Goal: Find contact information: Find contact information

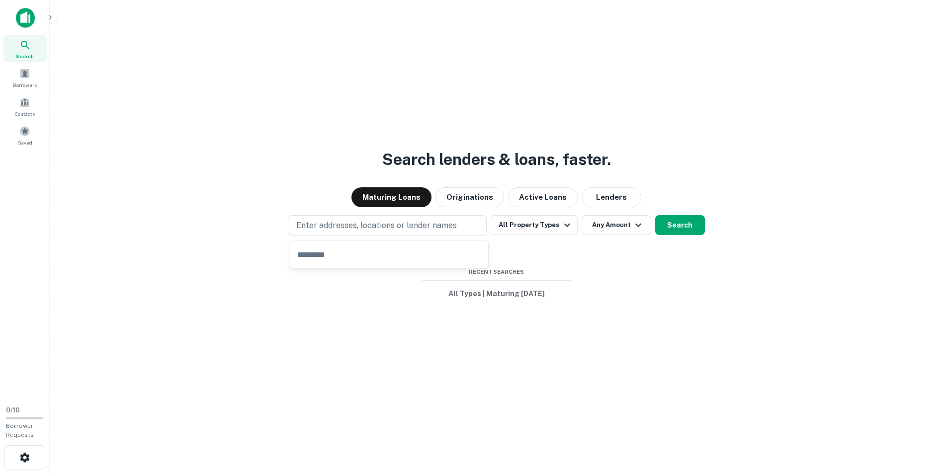
type input "*"
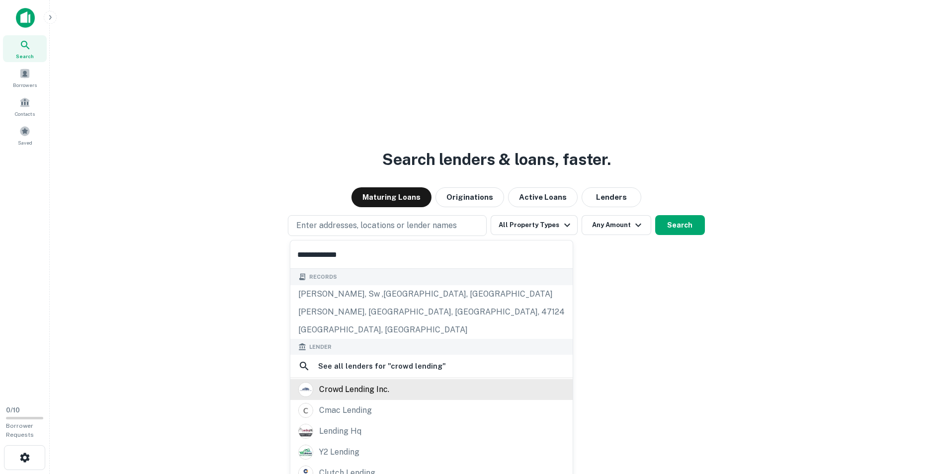
type input "**********"
click at [369, 391] on div "crowd lending inc." at bounding box center [354, 389] width 70 height 15
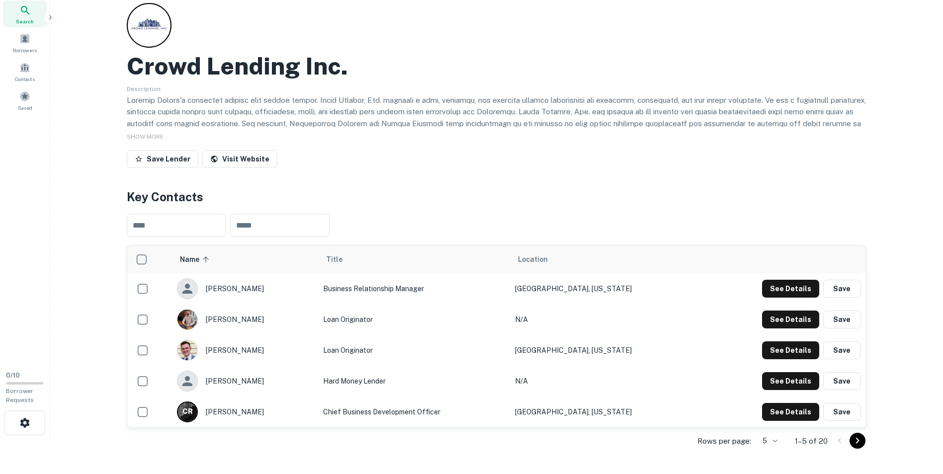
scroll to position [50, 0]
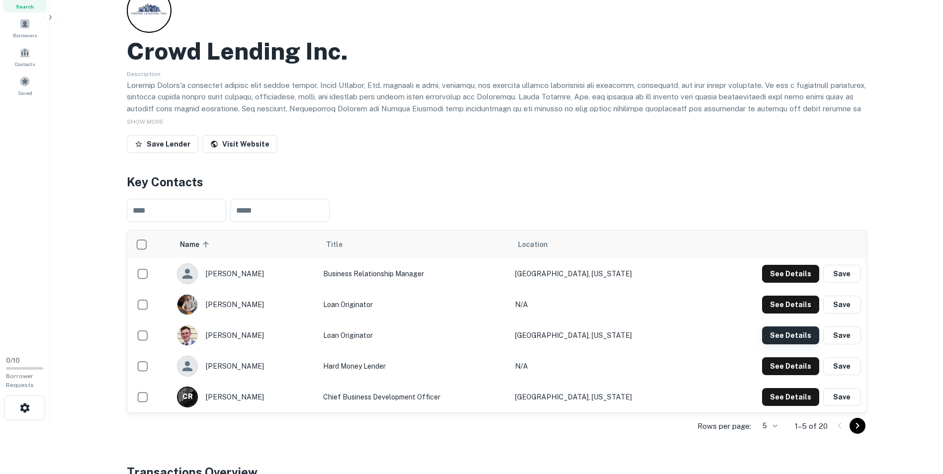
click at [769, 332] on button "See Details" at bounding box center [790, 336] width 57 height 18
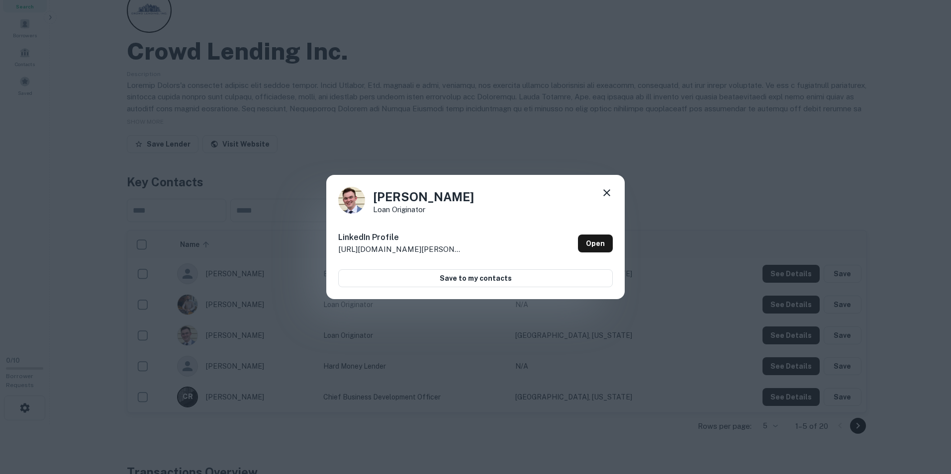
click at [609, 186] on div "[PERSON_NAME] Loan Originator LinkedIn Profile [URL][DOMAIN_NAME][PERSON_NAME] …" at bounding box center [475, 237] width 298 height 124
click at [603, 190] on icon at bounding box center [607, 193] width 12 height 12
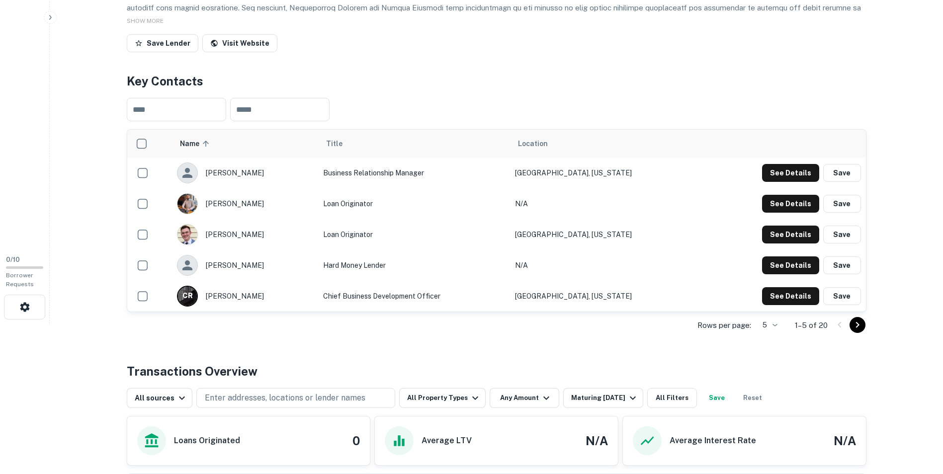
scroll to position [138, 0]
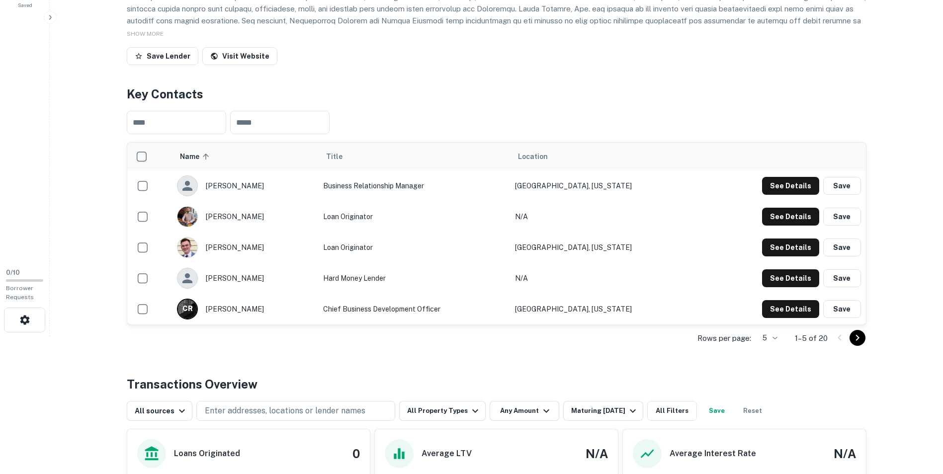
click at [857, 342] on icon "Go to next page" at bounding box center [858, 338] width 12 height 12
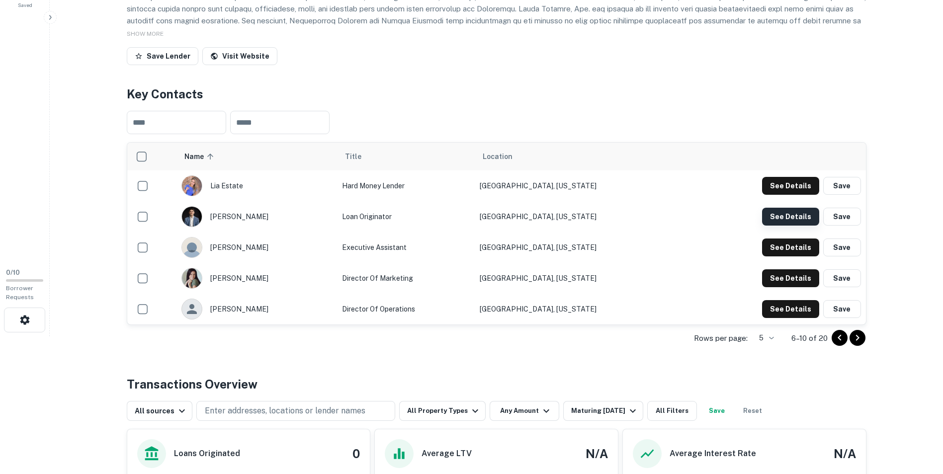
click at [799, 214] on button "See Details" at bounding box center [790, 217] width 57 height 18
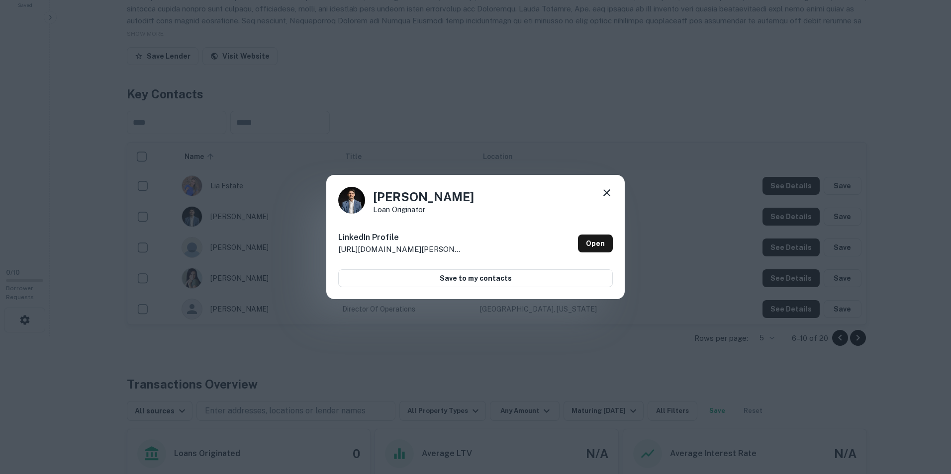
click at [607, 188] on icon at bounding box center [607, 193] width 12 height 12
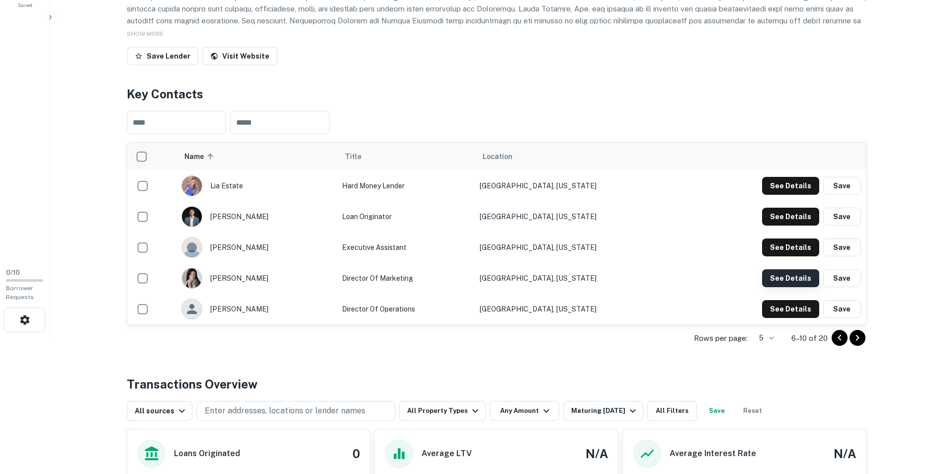
click at [783, 276] on button "See Details" at bounding box center [790, 278] width 57 height 18
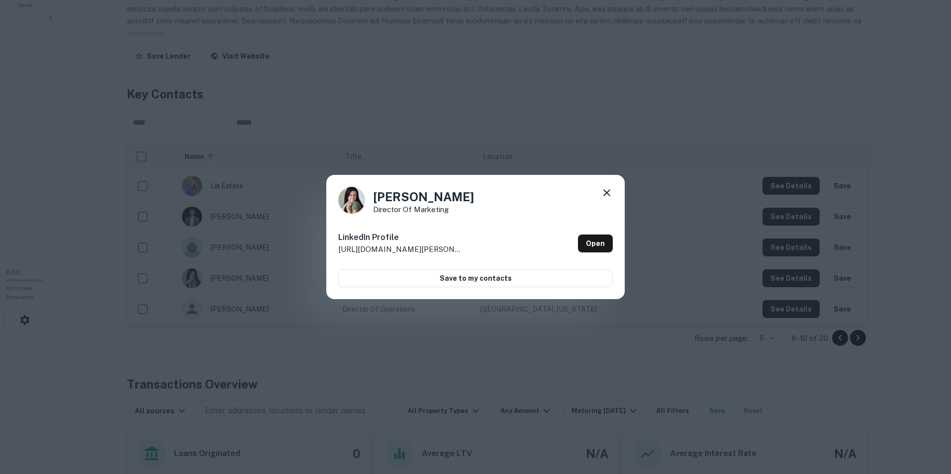
click at [613, 192] on div "[PERSON_NAME] Director of Marketing LinkedIn Profile [URL][DOMAIN_NAME][PERSON_…" at bounding box center [475, 237] width 298 height 124
click at [605, 196] on icon at bounding box center [607, 193] width 12 height 12
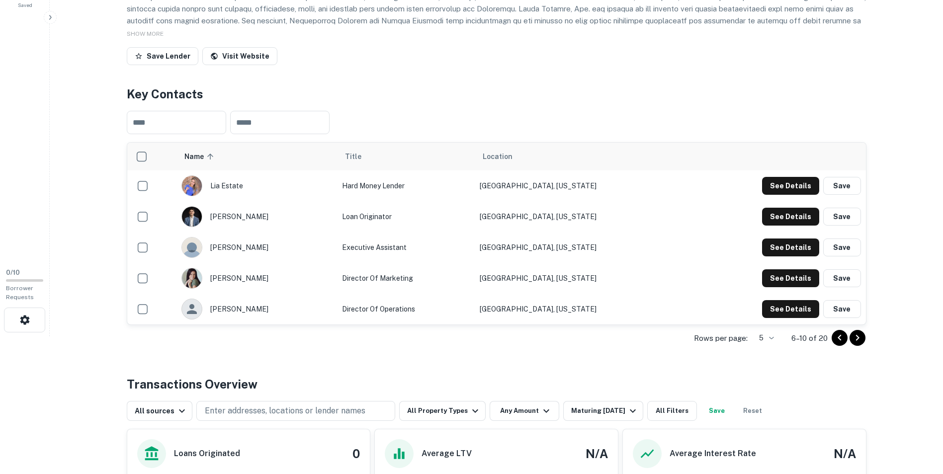
click at [857, 337] on icon "Go to next page" at bounding box center [857, 338] width 3 height 6
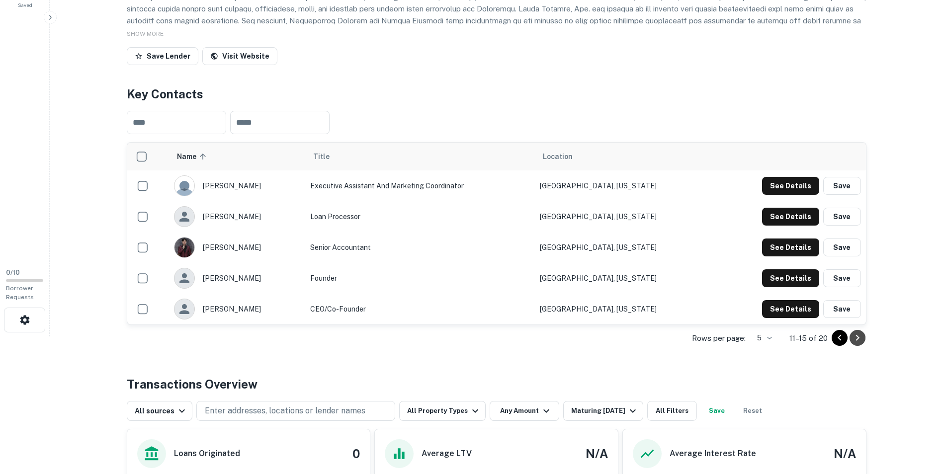
click at [864, 337] on button "Go to next page" at bounding box center [858, 338] width 16 height 16
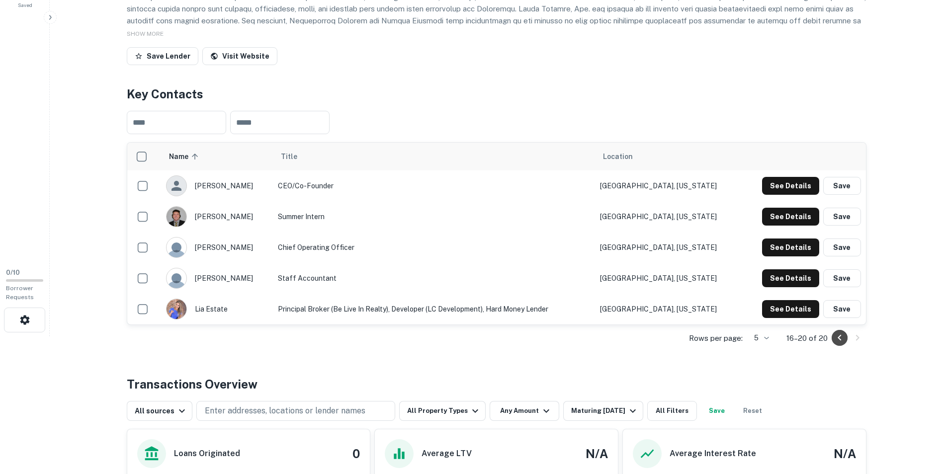
click at [839, 336] on icon "Go to previous page" at bounding box center [840, 338] width 12 height 12
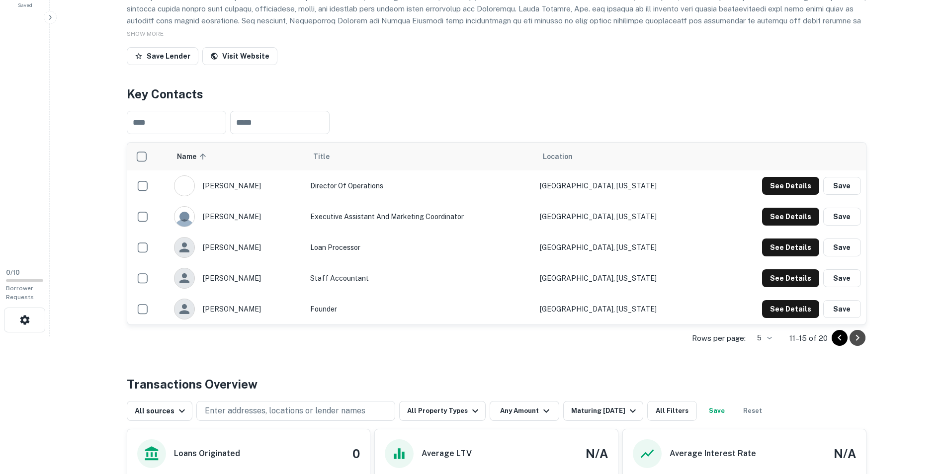
click at [864, 339] on button "Go to next page" at bounding box center [858, 338] width 16 height 16
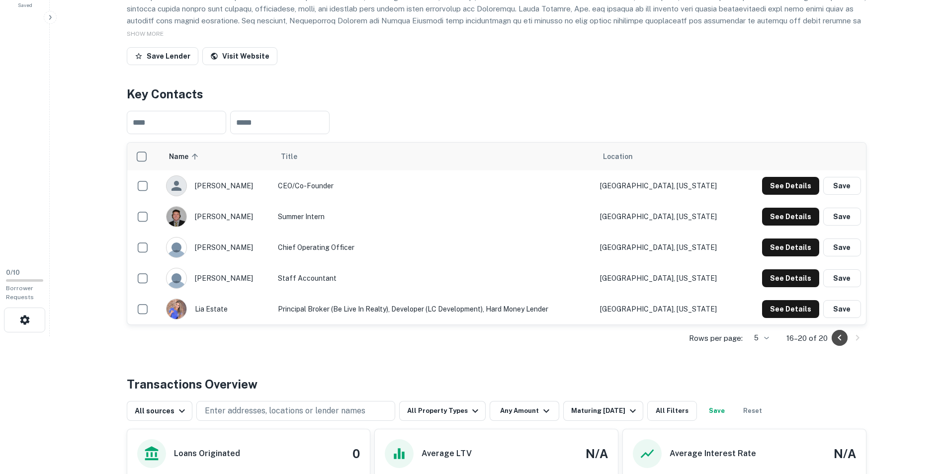
click at [842, 338] on icon "Go to previous page" at bounding box center [840, 338] width 12 height 12
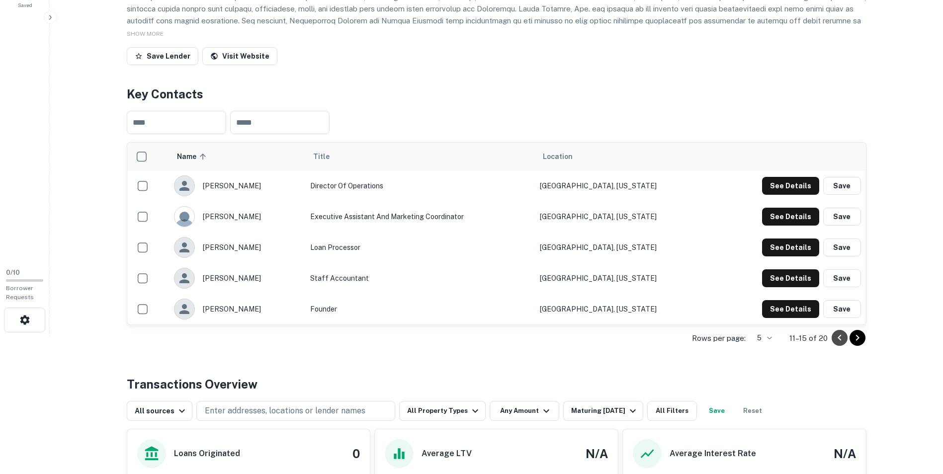
click at [841, 338] on icon "Go to previous page" at bounding box center [840, 338] width 12 height 12
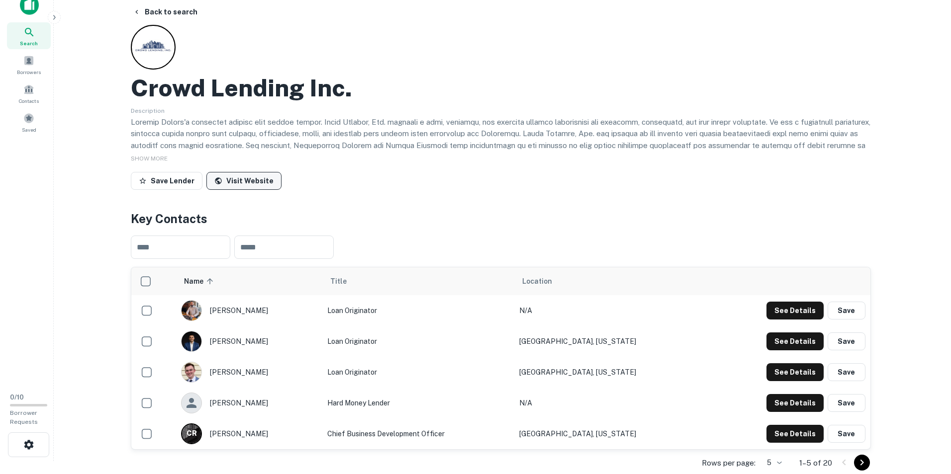
scroll to position [0, 0]
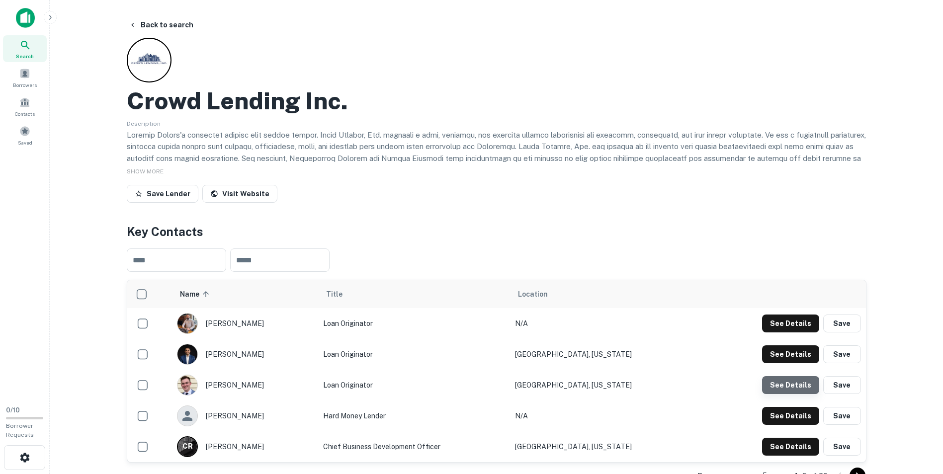
click at [793, 390] on button "See Details" at bounding box center [790, 385] width 57 height 18
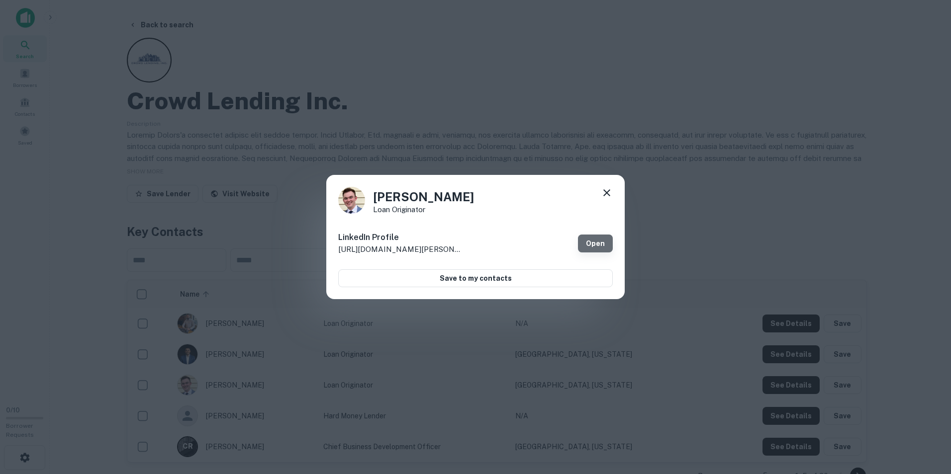
click at [593, 247] on link "Open" at bounding box center [595, 244] width 35 height 18
